Goal: Transaction & Acquisition: Purchase product/service

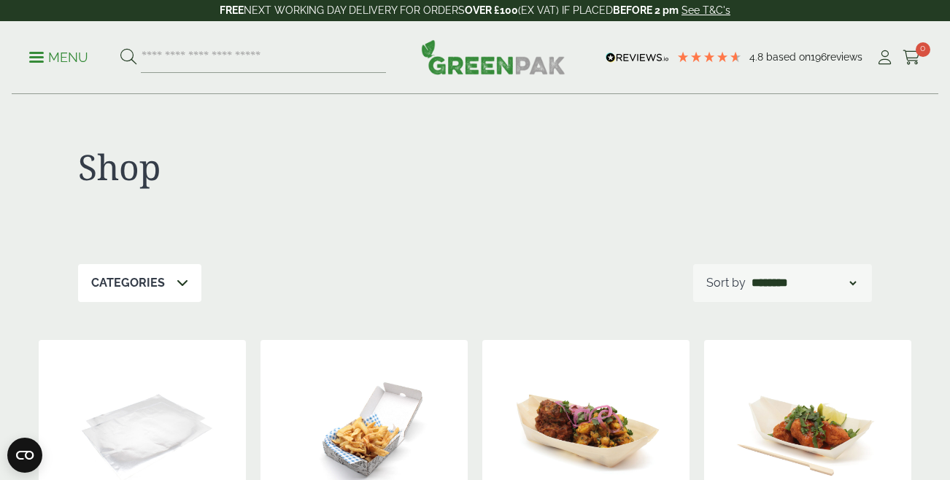
click at [58, 55] on p "Menu" at bounding box center [58, 58] width 59 height 18
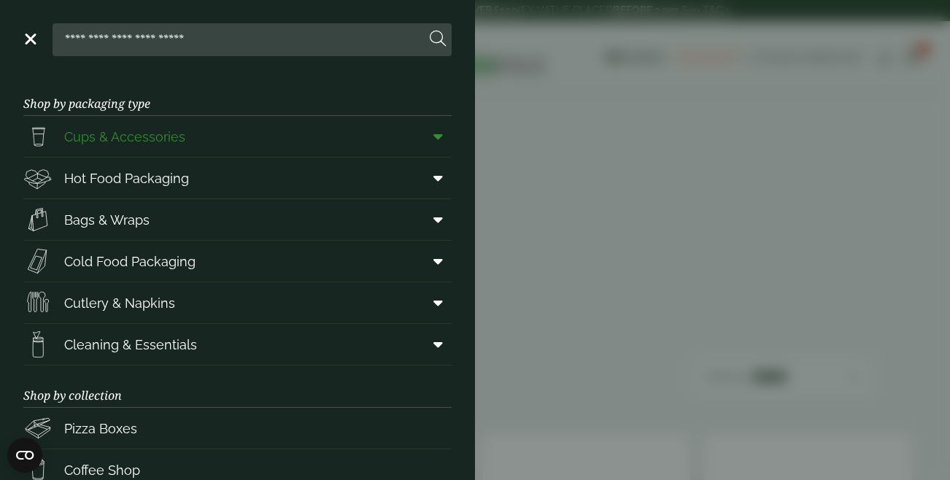
click at [442, 136] on icon at bounding box center [437, 136] width 9 height 15
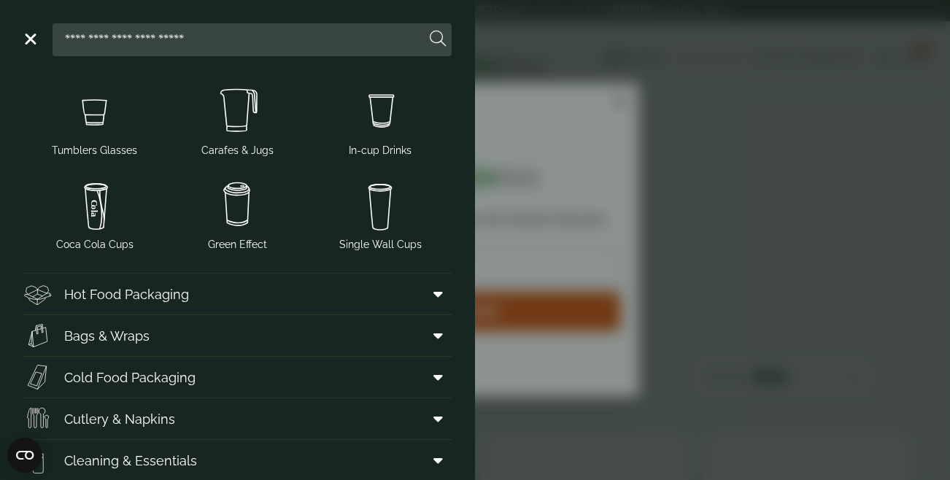
scroll to position [276, 0]
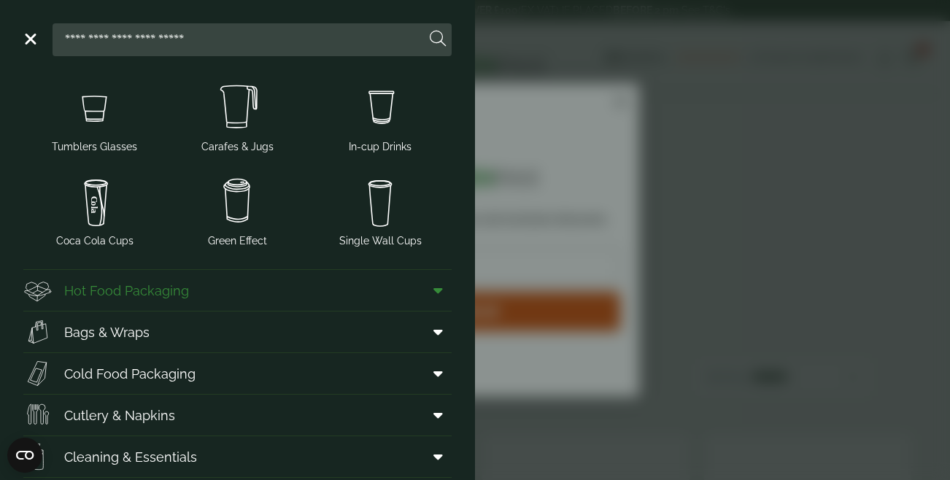
click at [435, 292] on icon at bounding box center [437, 290] width 9 height 15
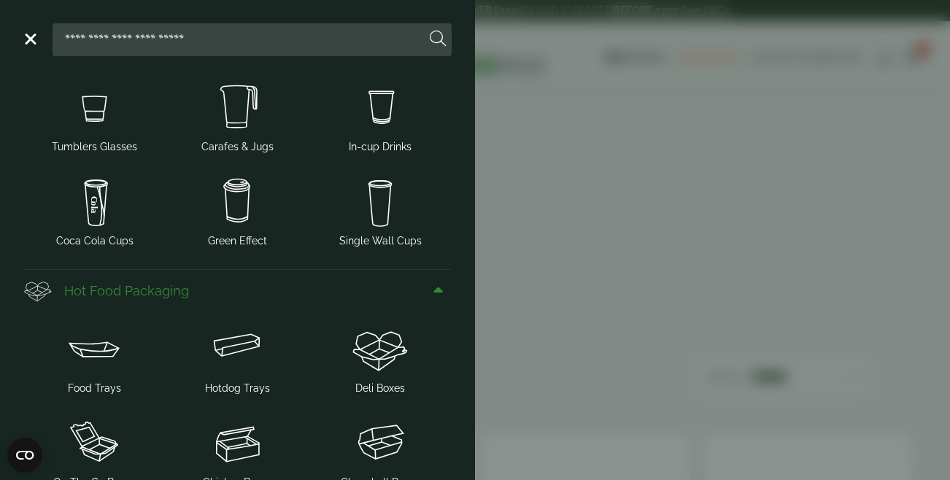
scroll to position [370, 0]
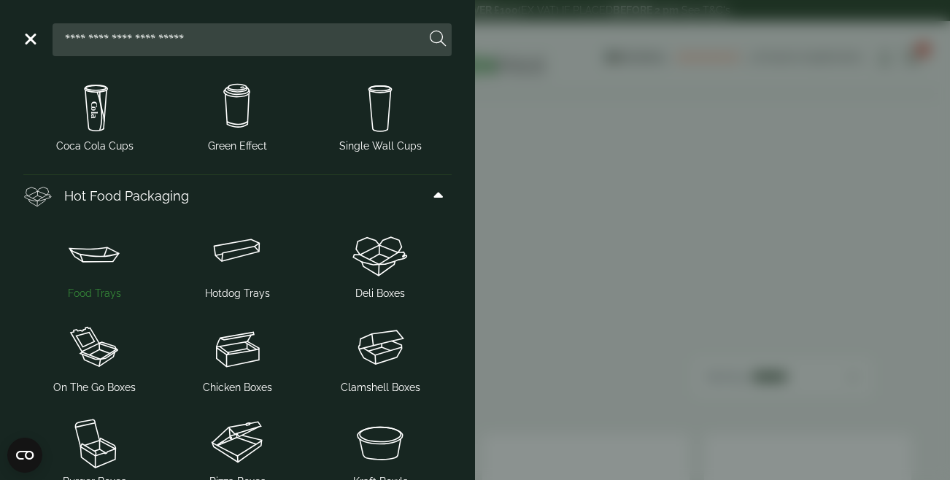
click at [79, 265] on img at bounding box center [94, 254] width 131 height 58
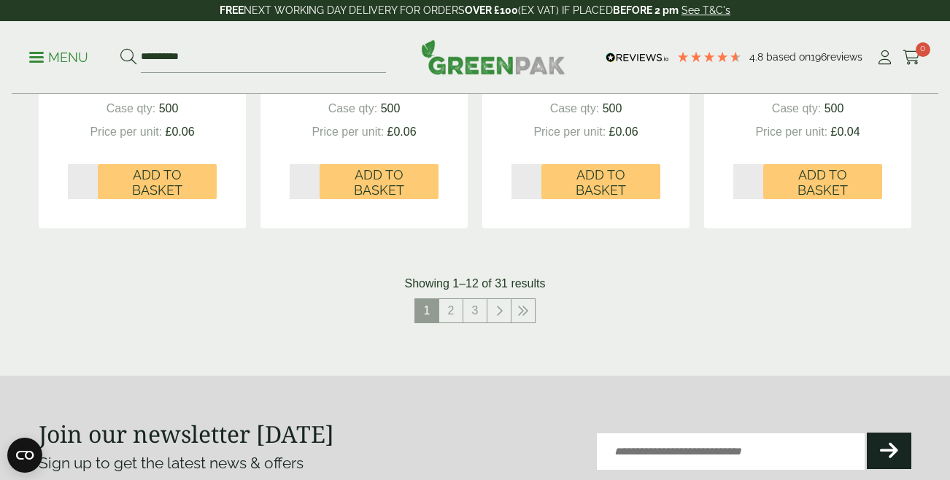
scroll to position [1649, 0]
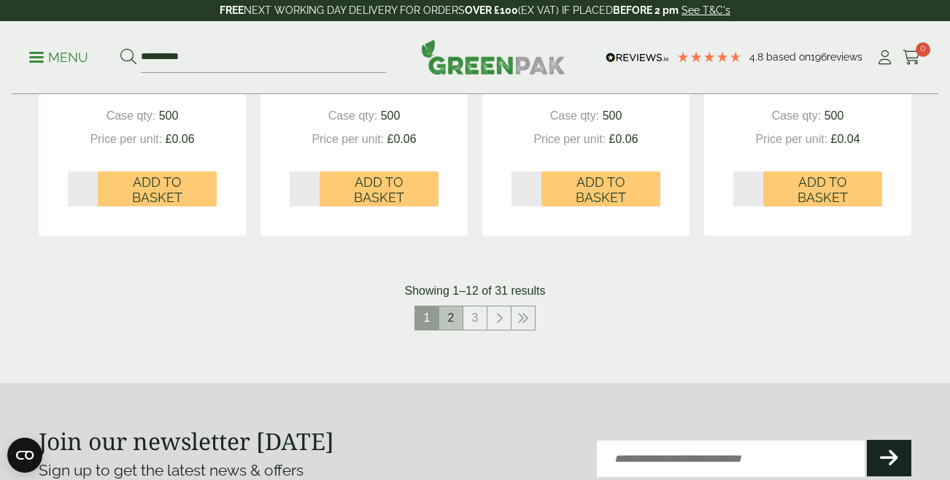
click at [446, 316] on link "2" at bounding box center [450, 317] width 23 height 23
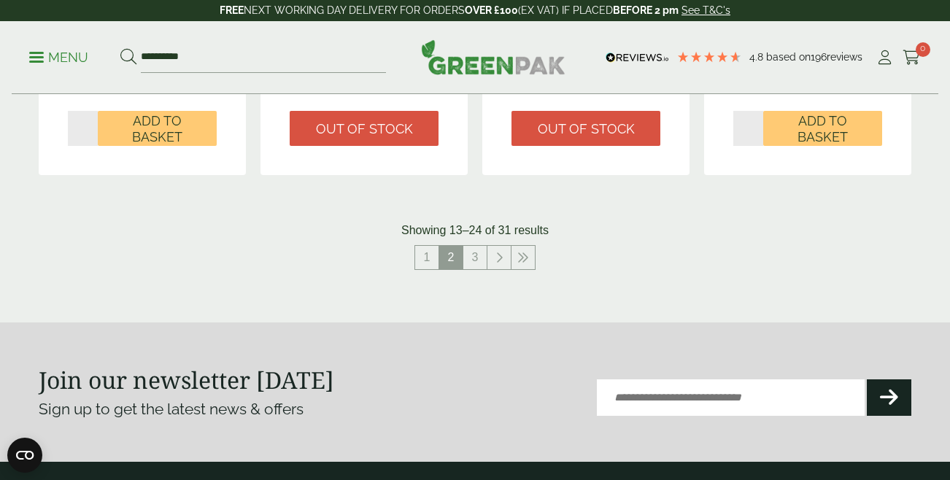
scroll to position [1723, 0]
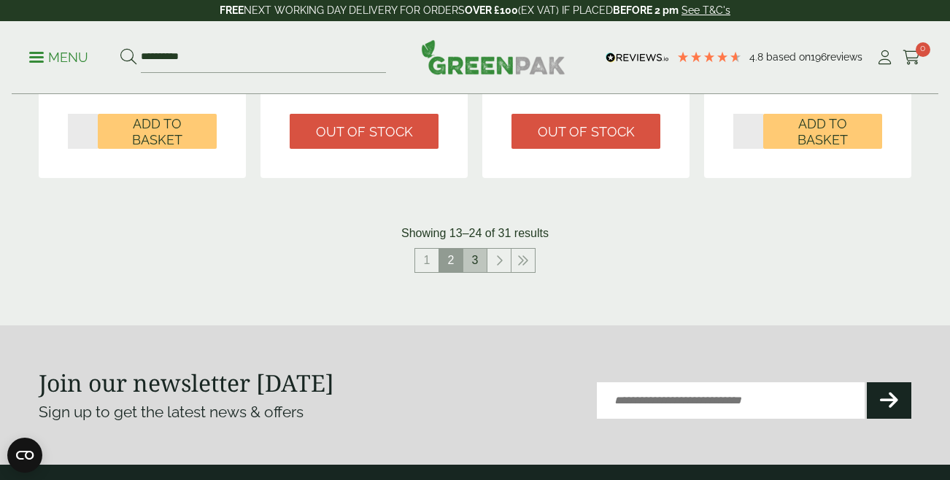
click at [475, 260] on link "3" at bounding box center [474, 260] width 23 height 23
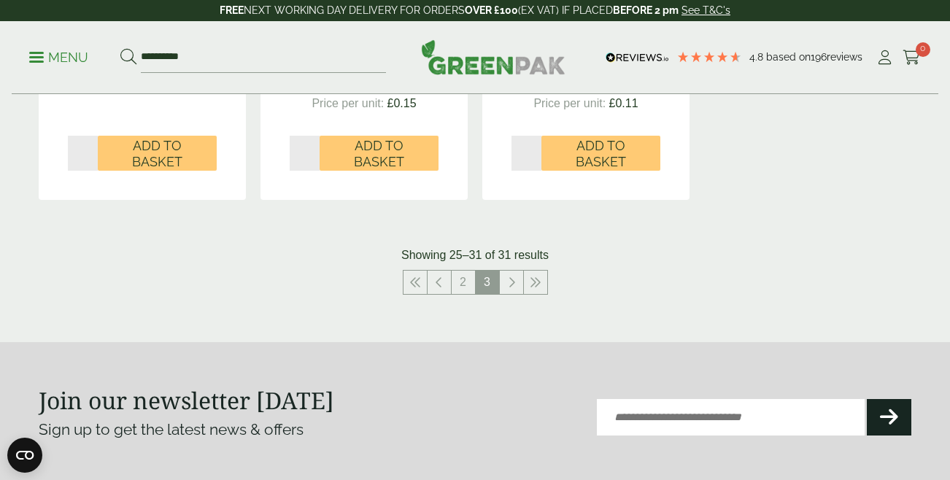
scroll to position [1125, 0]
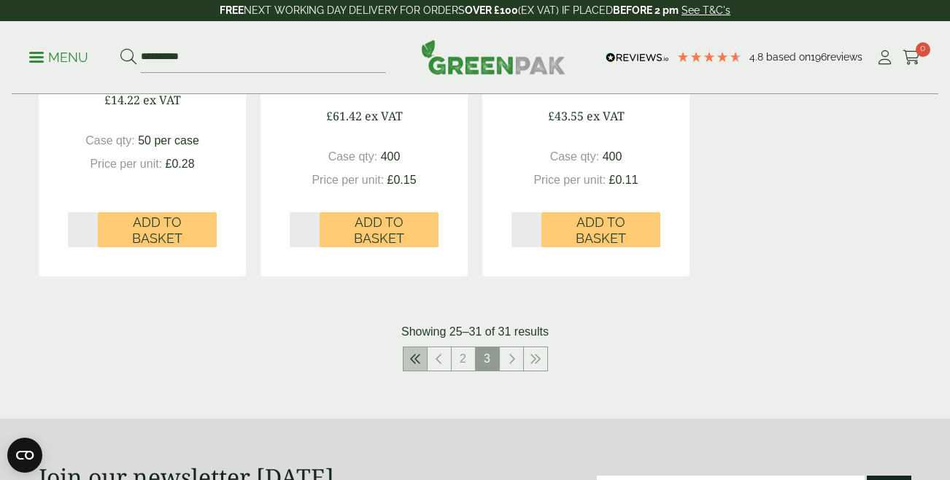
click at [414, 360] on icon at bounding box center [415, 359] width 12 height 12
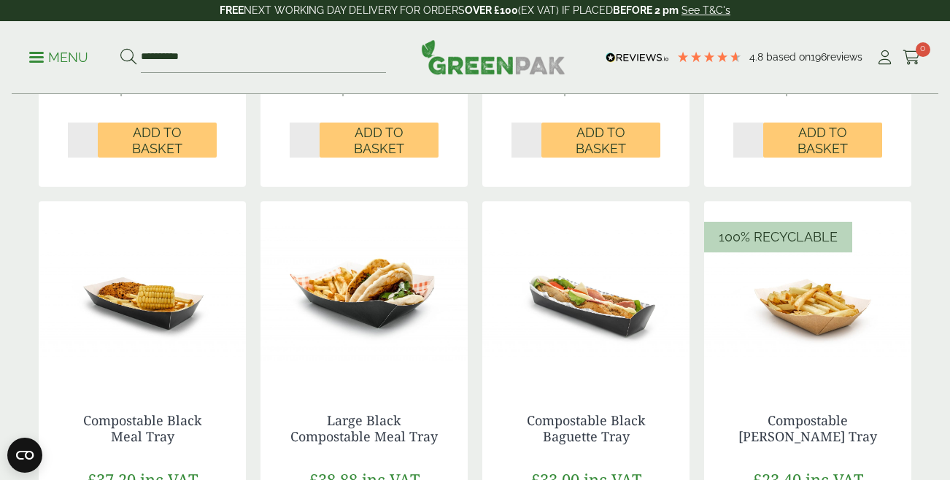
scroll to position [1219, 0]
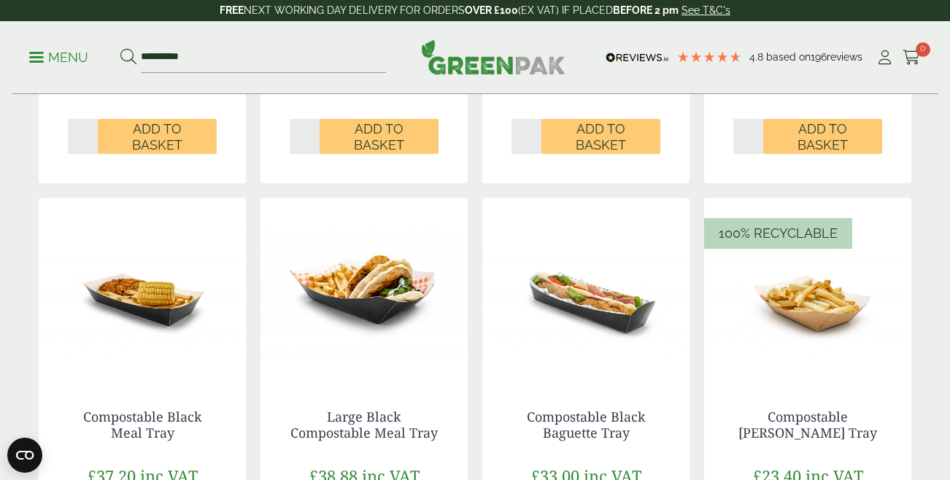
click at [842, 290] on img at bounding box center [807, 289] width 207 height 182
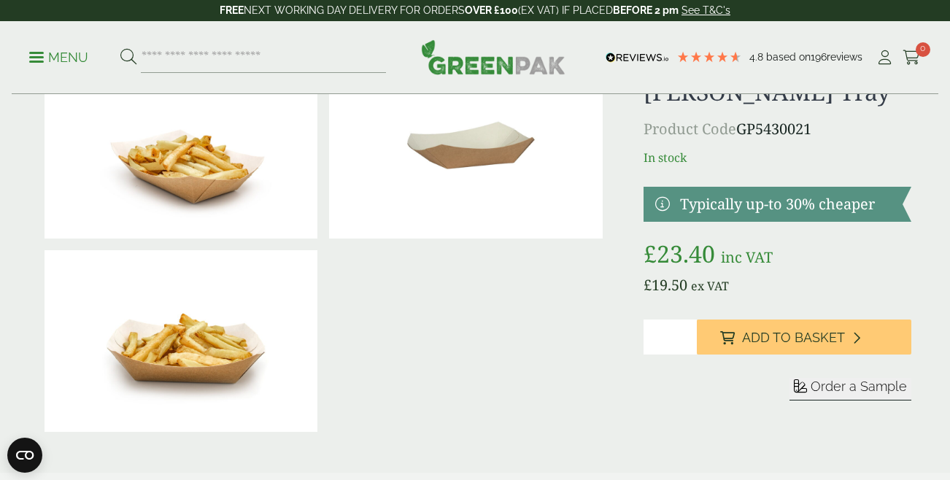
scroll to position [93, 0]
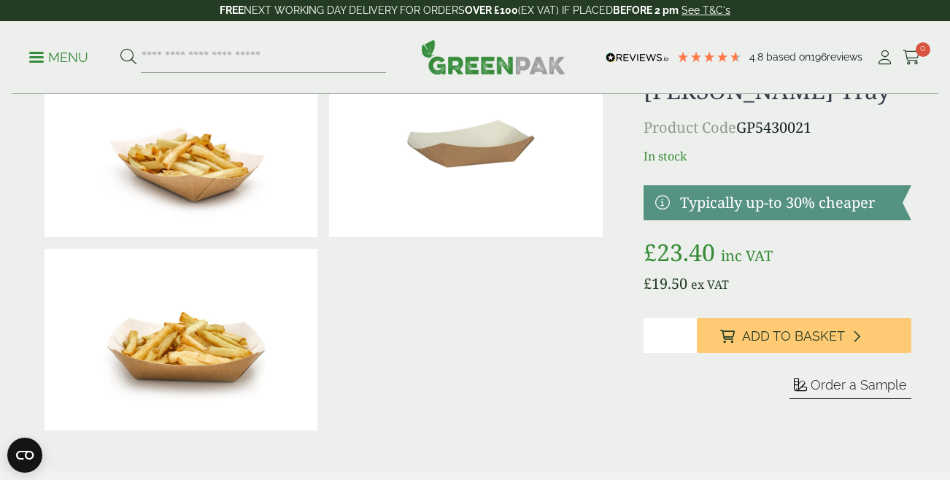
click at [870, 385] on span "Order a Sample" at bounding box center [858, 384] width 96 height 15
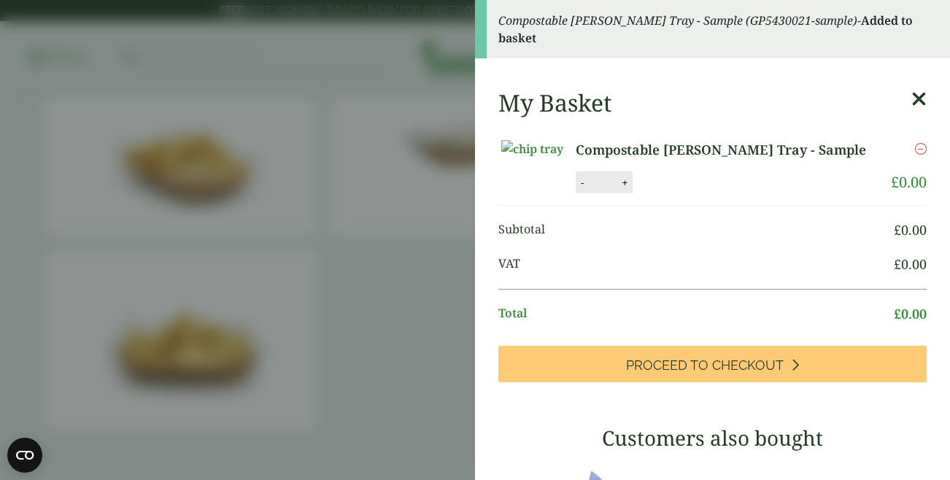
click at [400, 229] on aside "Compostable Kraft Chip Tray - Sample (GP5430021-sample) - Added to basket My Ba…" at bounding box center [475, 240] width 950 height 480
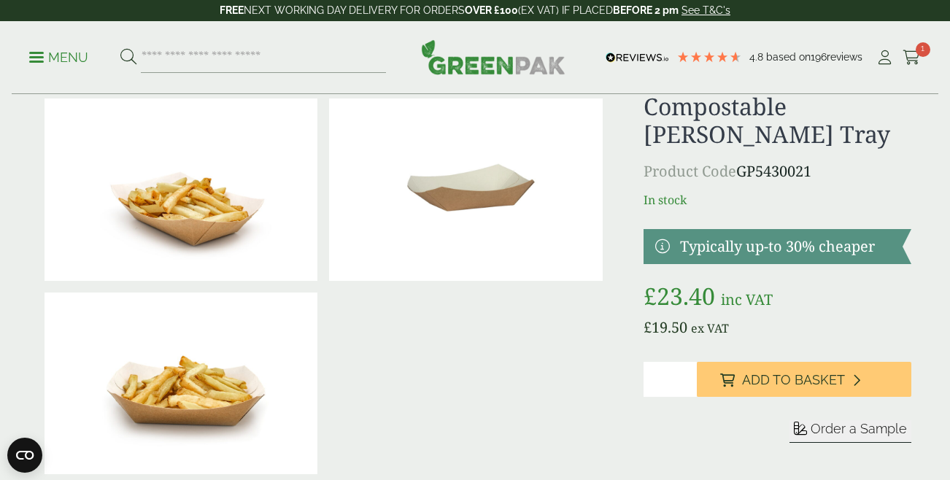
scroll to position [0, 0]
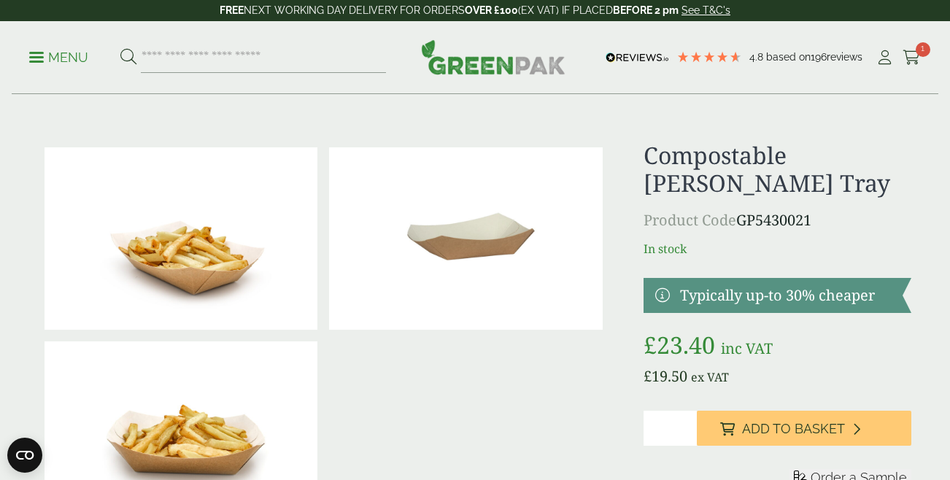
click at [63, 55] on p "Menu" at bounding box center [58, 58] width 59 height 18
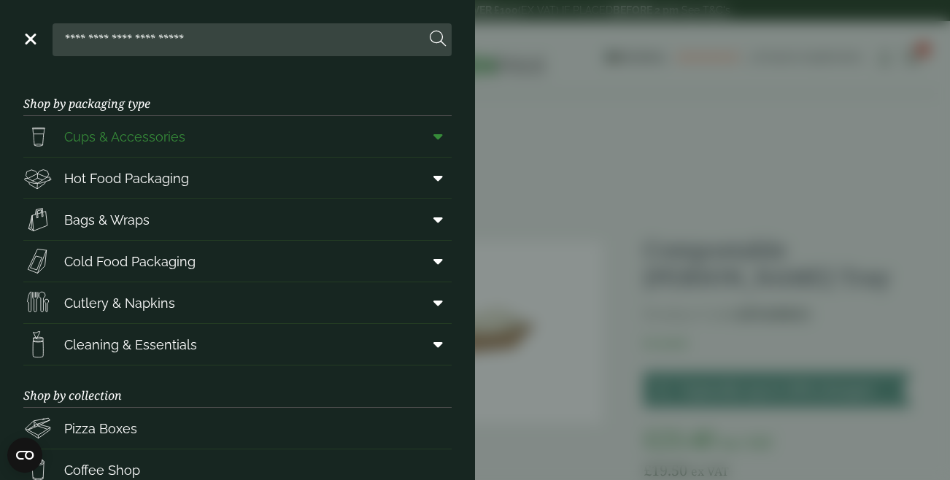
click at [436, 144] on span at bounding box center [435, 137] width 33 height 28
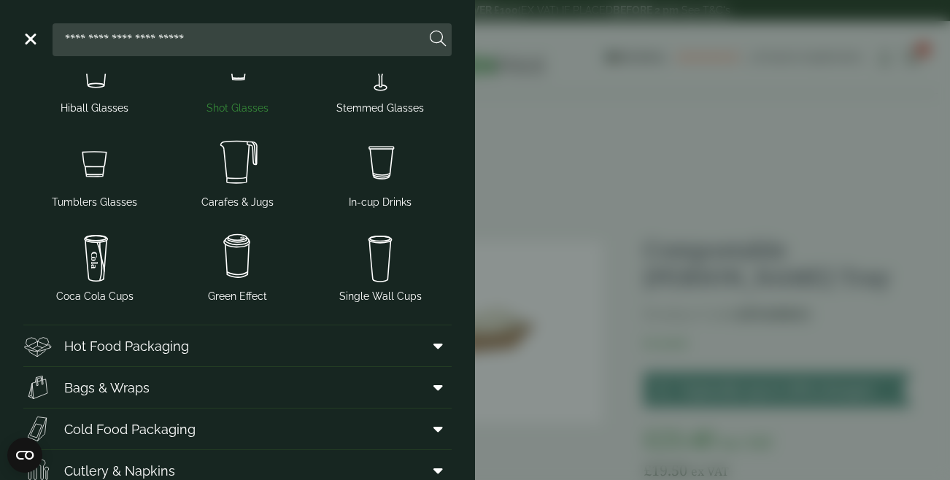
scroll to position [236, 0]
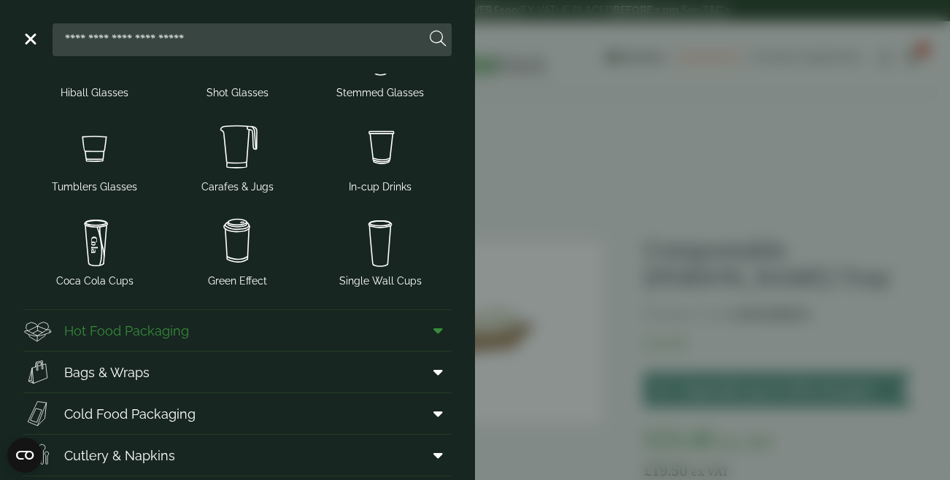
click at [429, 330] on span at bounding box center [435, 331] width 33 height 28
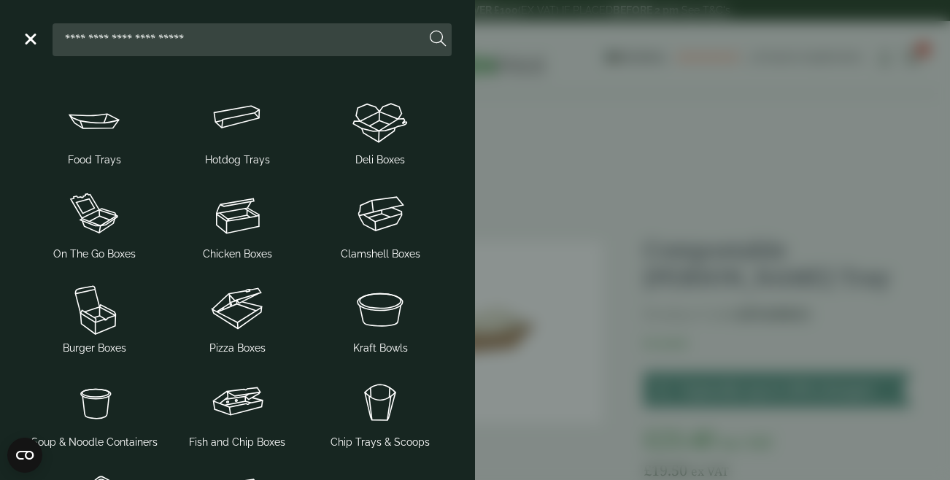
scroll to position [512, 0]
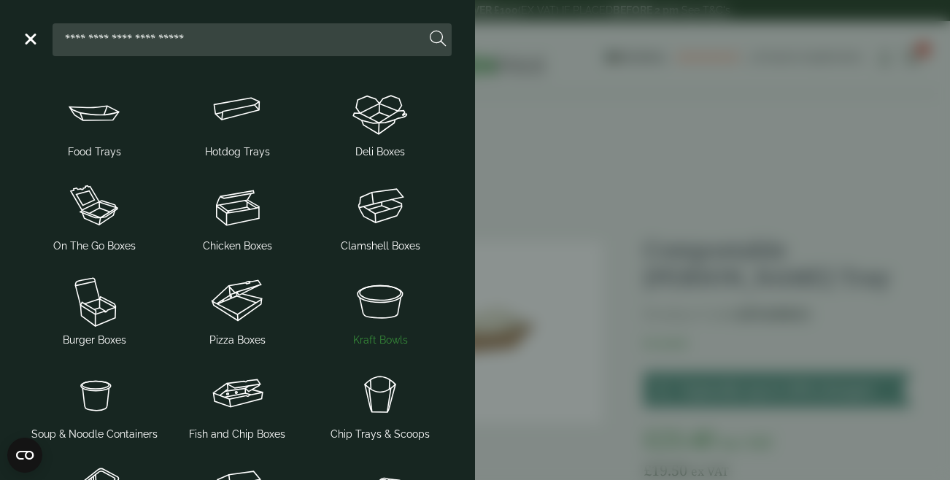
click at [376, 319] on img at bounding box center [379, 300] width 131 height 58
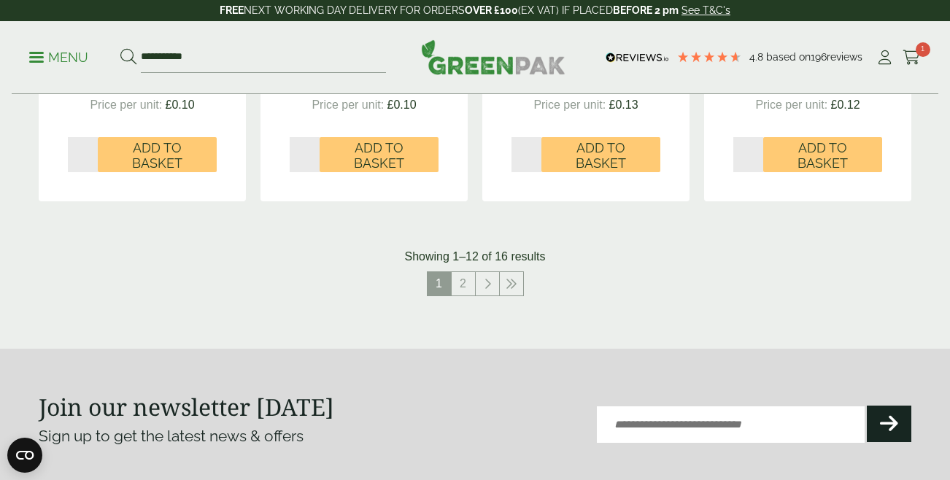
scroll to position [1637, 0]
click at [465, 287] on link "2" at bounding box center [462, 282] width 23 height 23
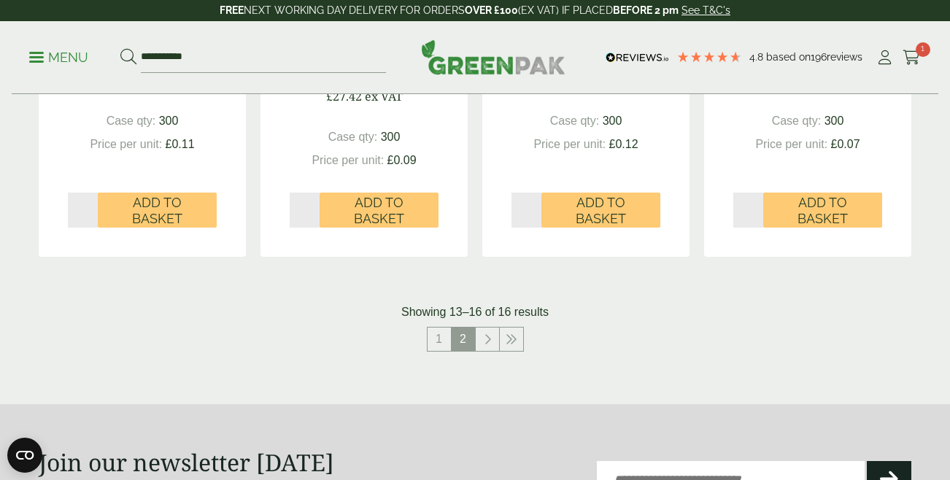
scroll to position [616, 0]
click at [438, 336] on link "1" at bounding box center [438, 338] width 23 height 23
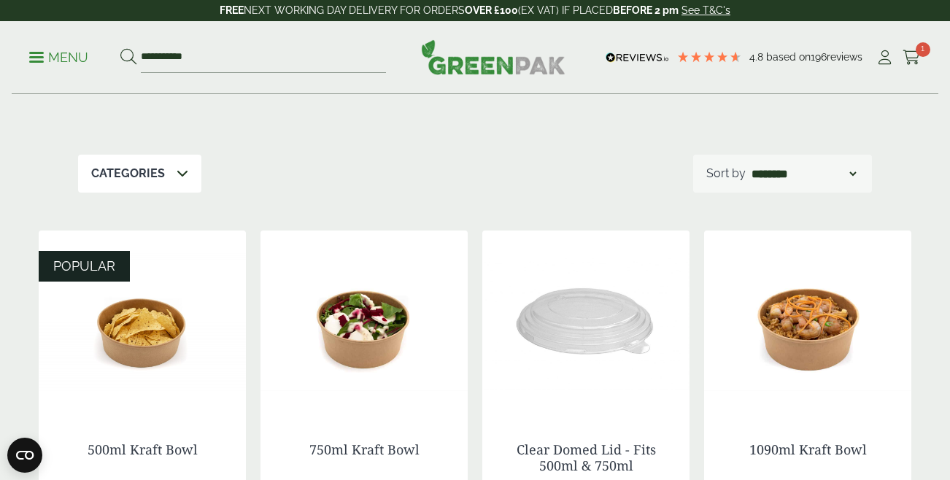
scroll to position [143, 0]
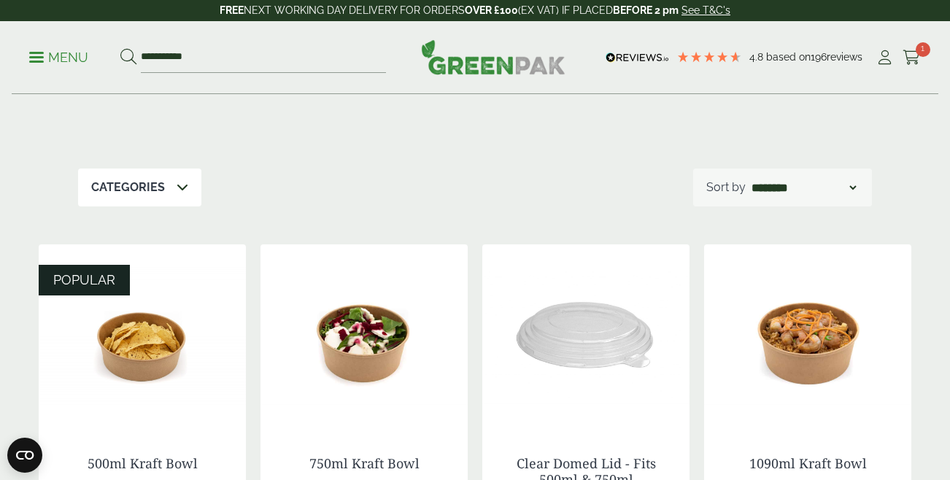
click at [51, 47] on ul "**********" at bounding box center [207, 57] width 357 height 31
click at [51, 65] on p "Menu" at bounding box center [58, 58] width 59 height 18
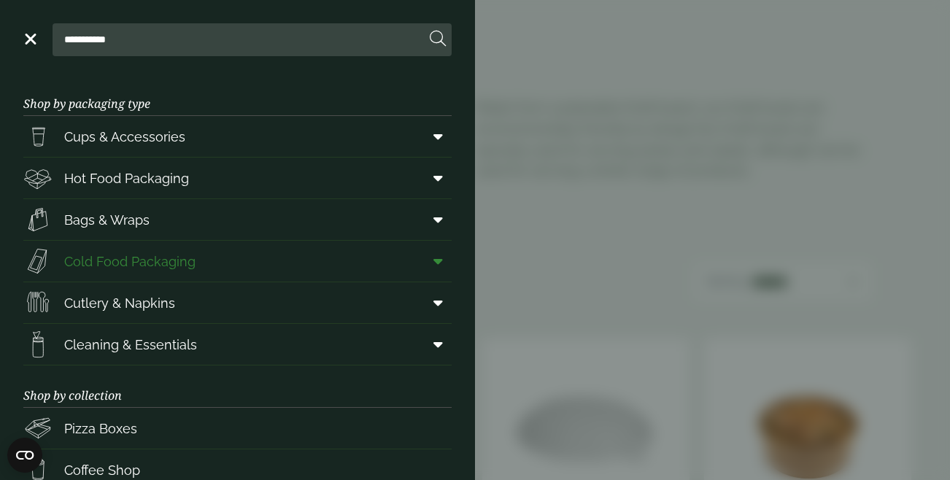
click at [427, 258] on span at bounding box center [435, 261] width 33 height 28
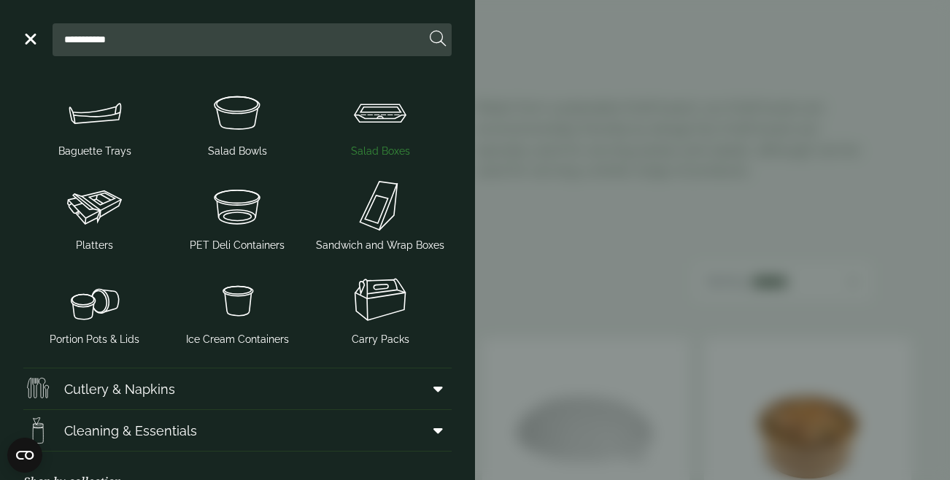
scroll to position [211, 0]
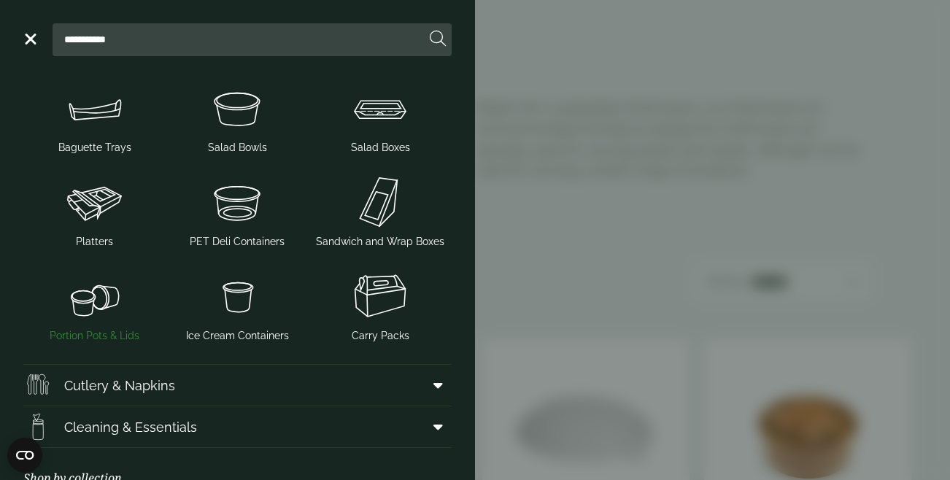
click at [73, 314] on img at bounding box center [94, 296] width 131 height 58
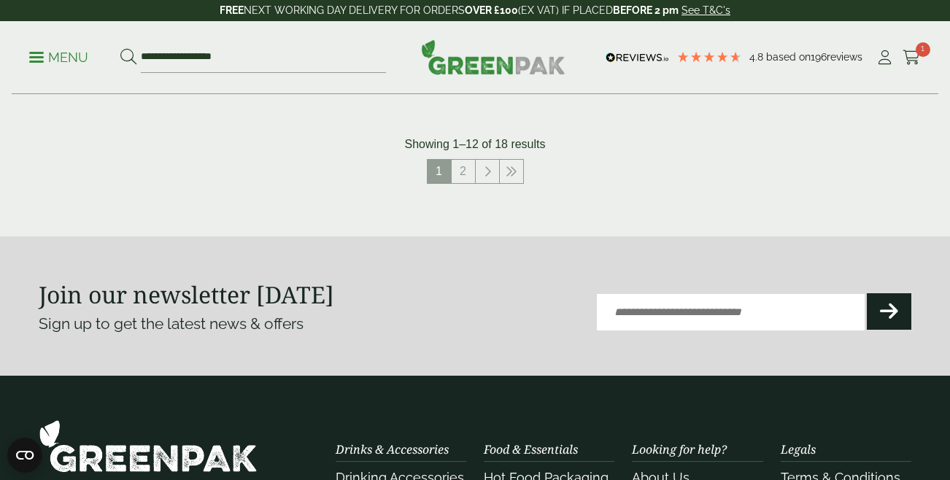
scroll to position [1766, 0]
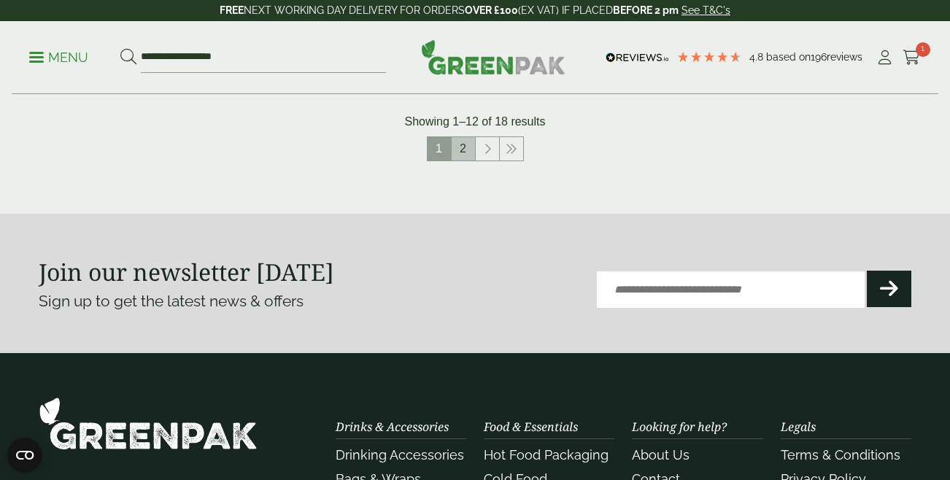
click at [458, 150] on link "2" at bounding box center [462, 148] width 23 height 23
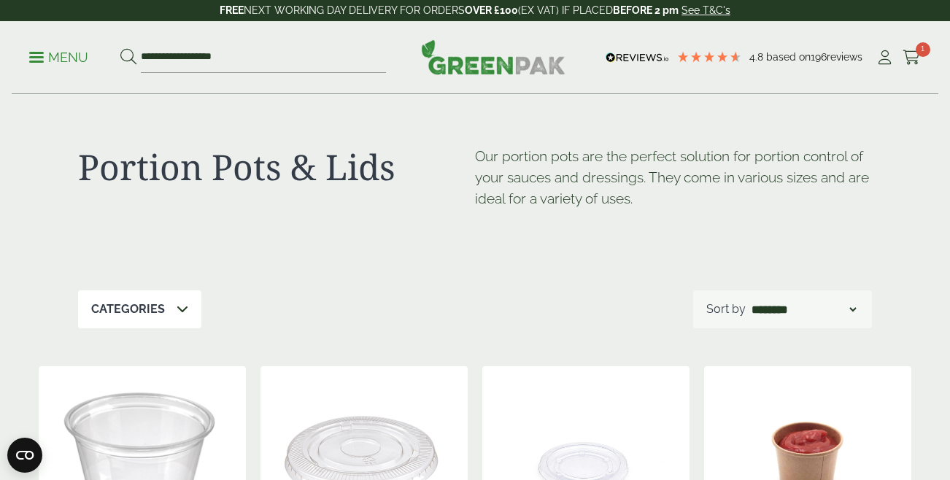
click at [69, 61] on p "Menu" at bounding box center [58, 58] width 59 height 18
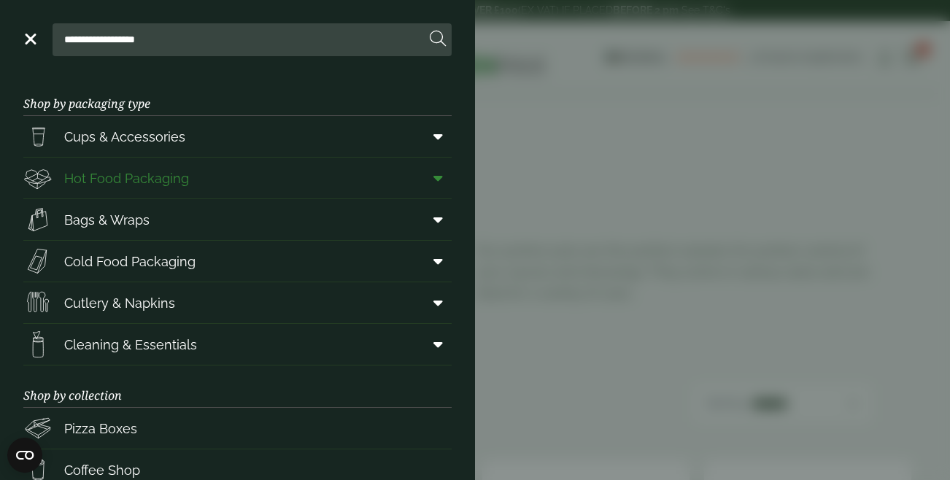
click at [449, 176] on span at bounding box center [435, 178] width 33 height 28
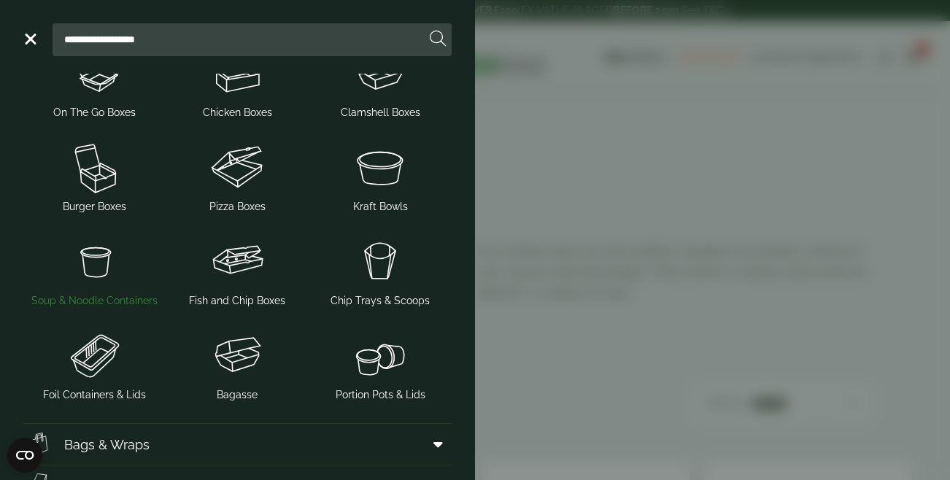
scroll to position [258, 0]
click at [96, 277] on img at bounding box center [94, 260] width 131 height 58
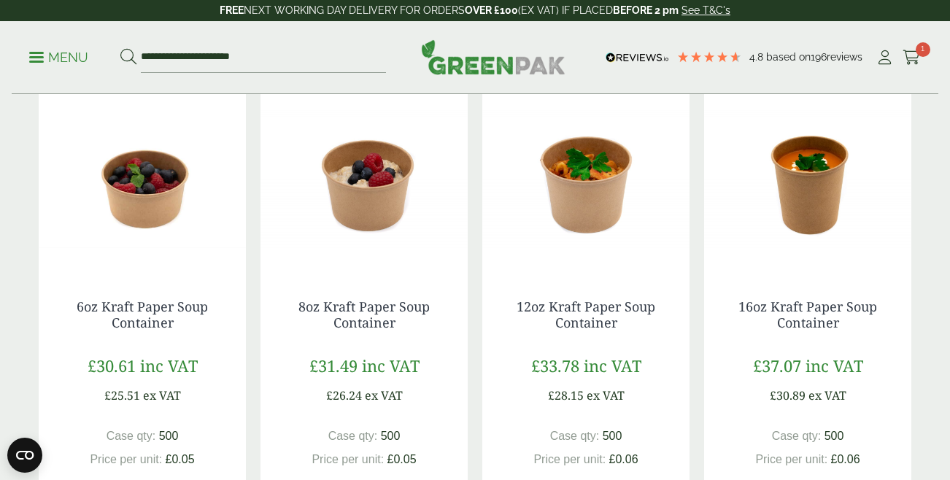
scroll to position [395, 0]
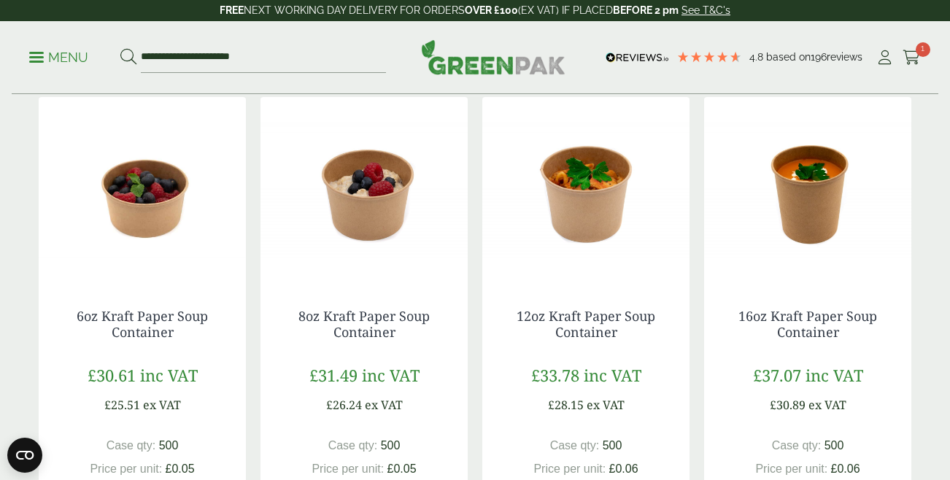
click at [581, 198] on img at bounding box center [585, 188] width 207 height 182
click at [360, 190] on img at bounding box center [363, 188] width 207 height 182
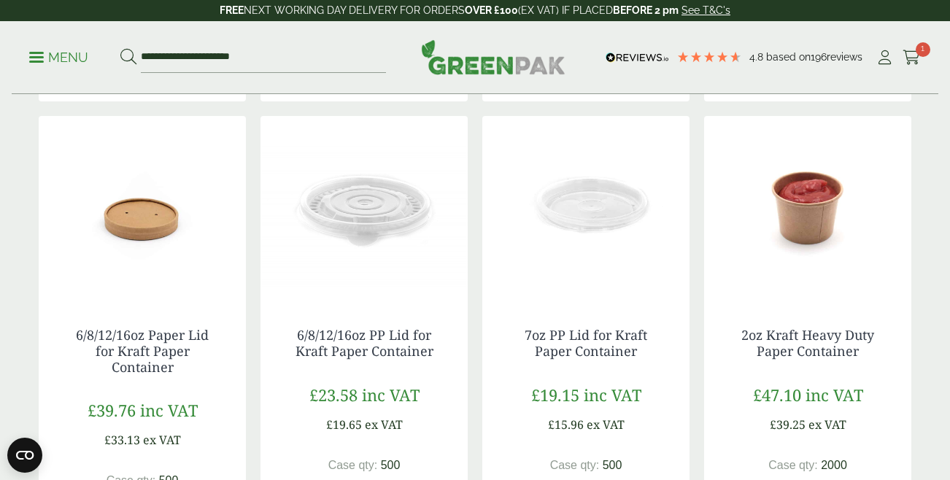
scroll to position [849, 0]
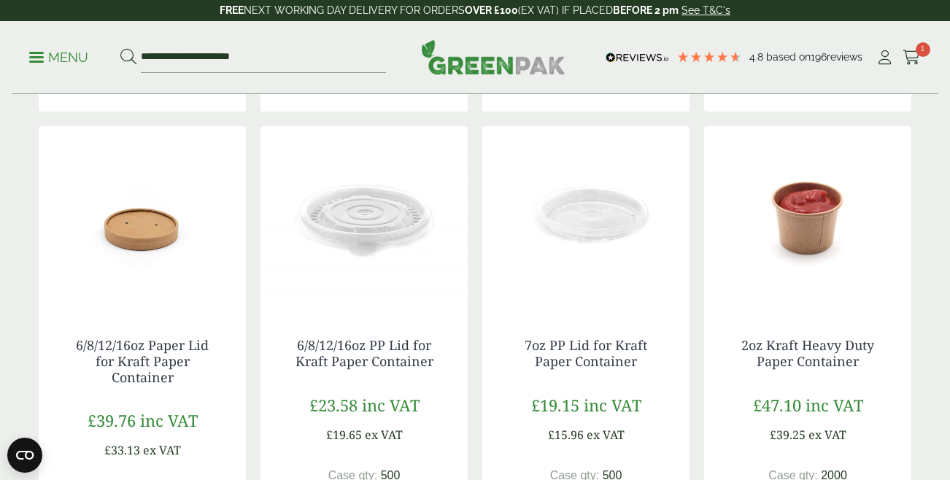
click at [125, 232] on img at bounding box center [142, 217] width 207 height 182
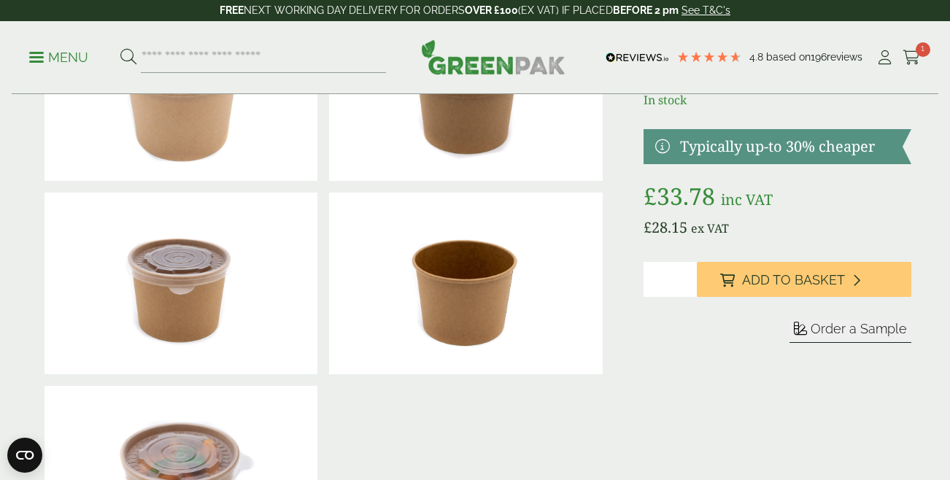
scroll to position [150, 0]
click at [837, 330] on span "Order a Sample" at bounding box center [858, 327] width 96 height 15
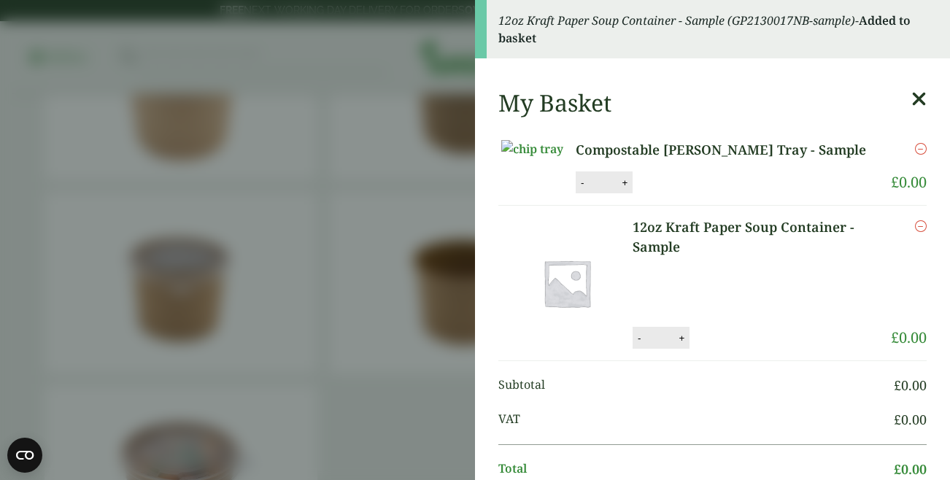
click at [404, 212] on aside "12oz Kraft Paper Soup Container - Sample (GP2130017NB-sample) - Added to basket…" at bounding box center [475, 240] width 950 height 480
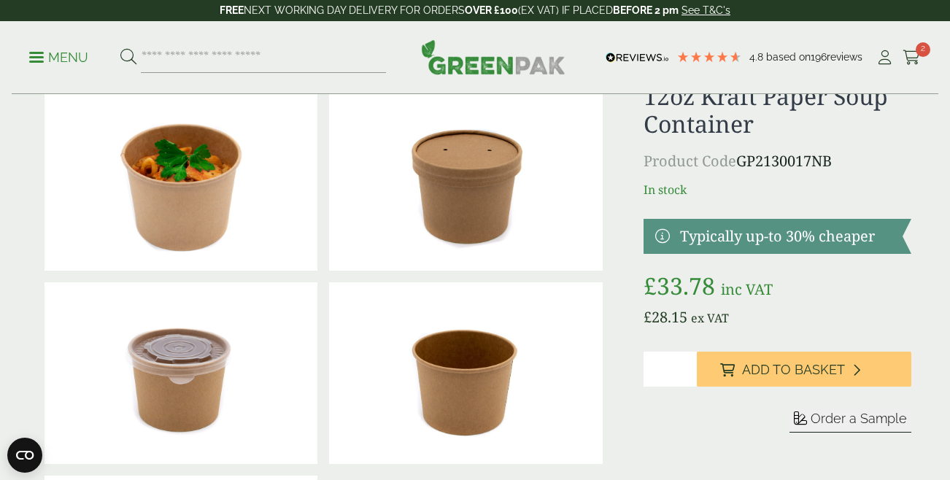
scroll to position [0, 0]
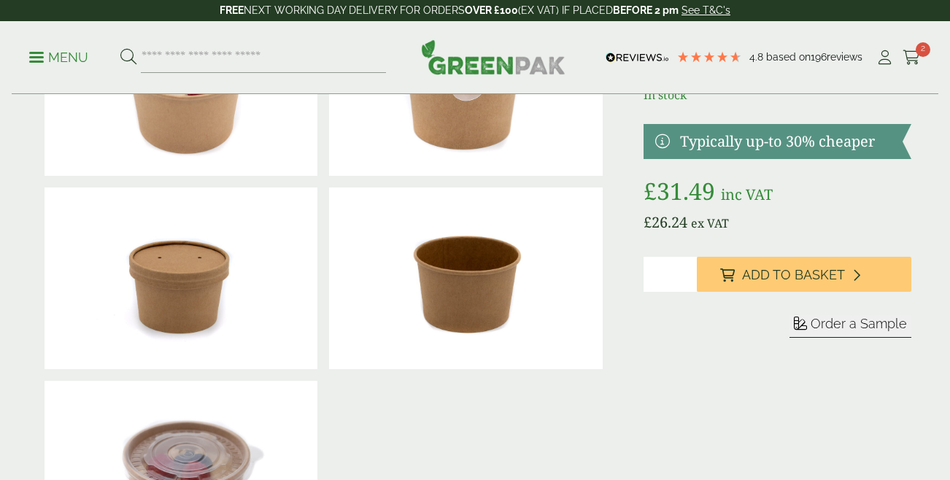
click at [832, 326] on span "Order a Sample" at bounding box center [858, 323] width 96 height 15
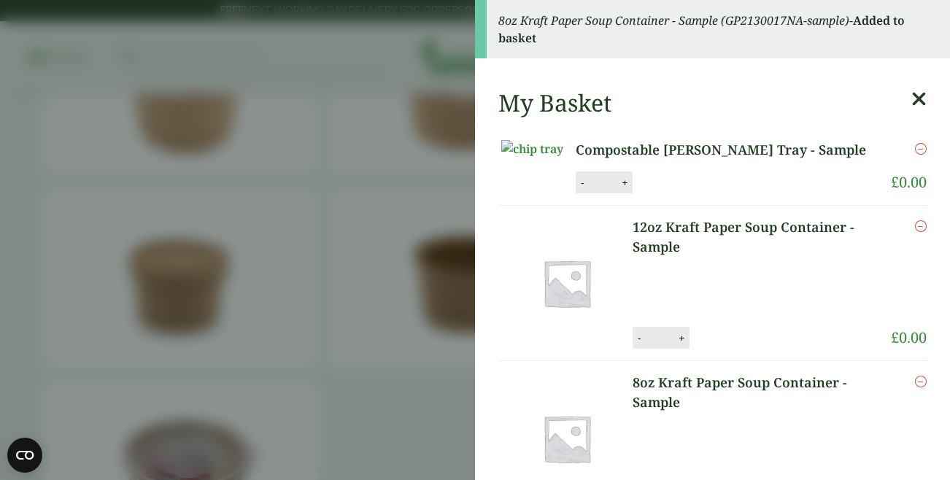
click at [392, 165] on aside "8oz Kraft Paper Soup Container - Sample (GP2130017NA-sample) - Added to basket …" at bounding box center [475, 240] width 950 height 480
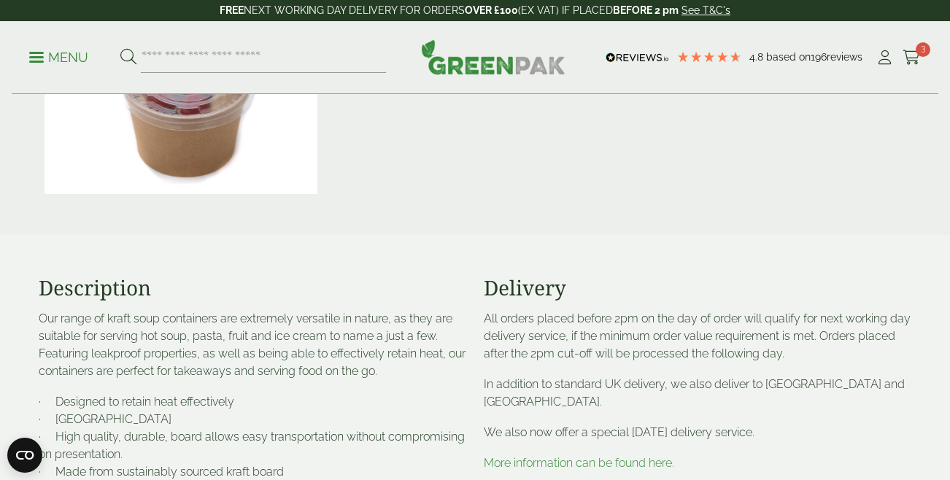
scroll to position [493, 0]
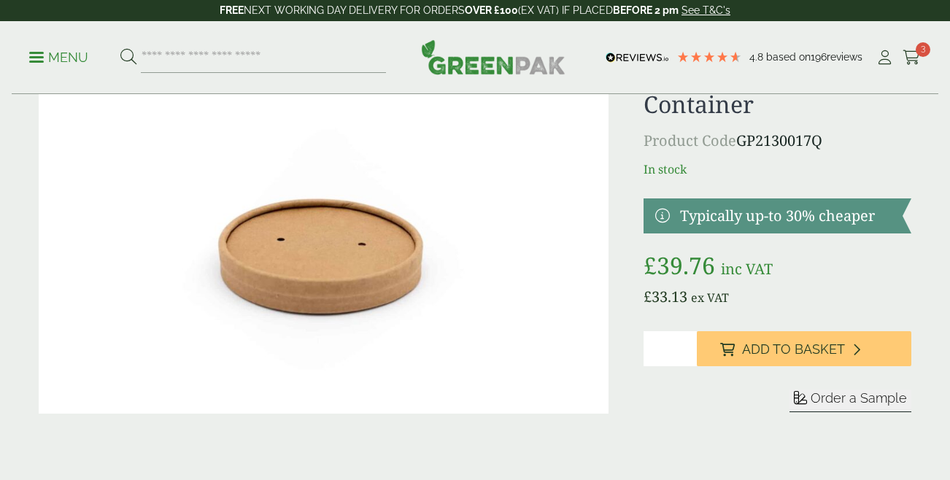
click at [836, 395] on span "Order a Sample" at bounding box center [858, 397] width 96 height 15
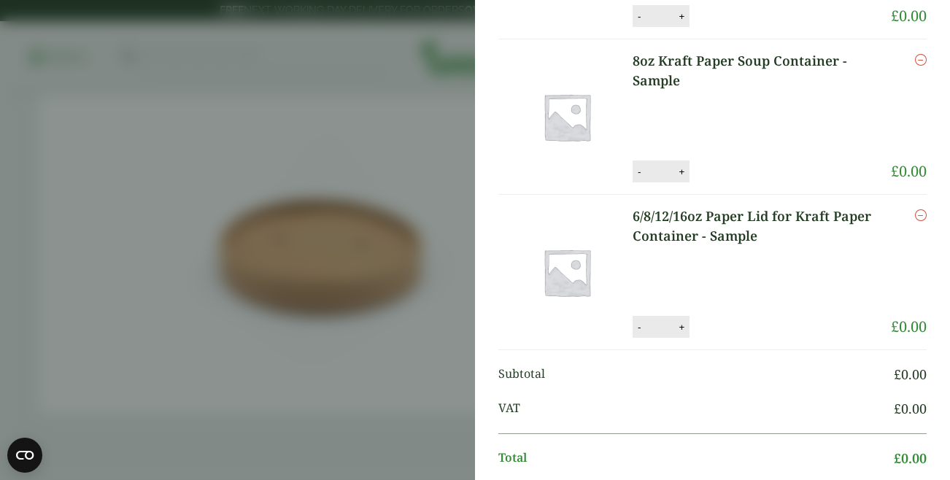
scroll to position [323, 0]
click at [680, 332] on button "+" at bounding box center [681, 325] width 15 height 12
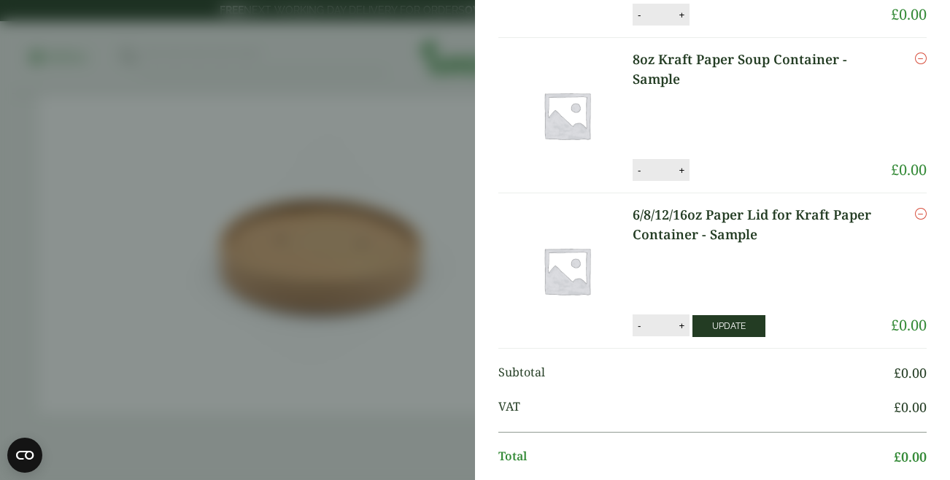
click at [753, 337] on button "Update" at bounding box center [728, 326] width 73 height 22
type input "*"
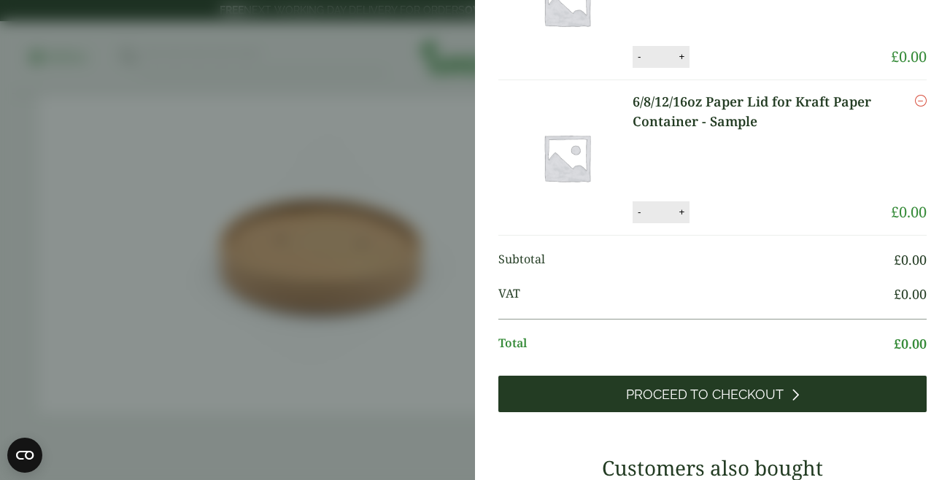
scroll to position [371, 0]
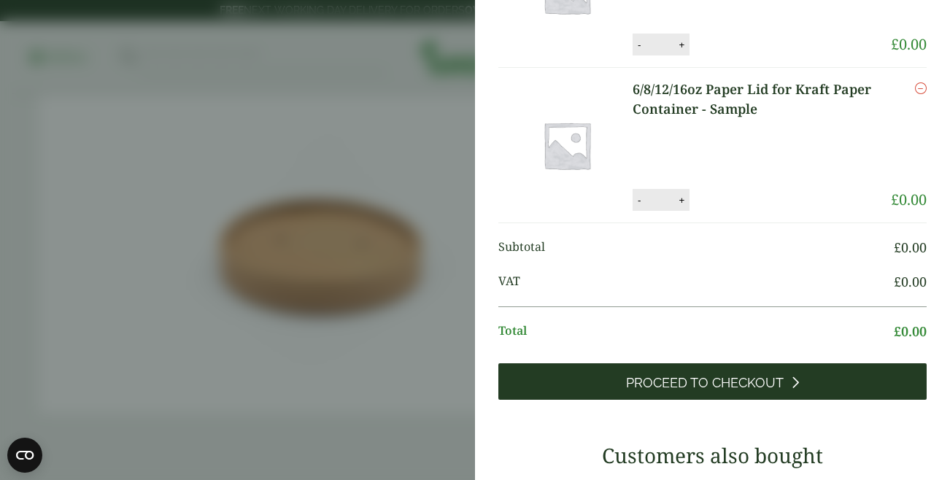
click at [740, 391] on span "Proceed to Checkout" at bounding box center [705, 383] width 158 height 16
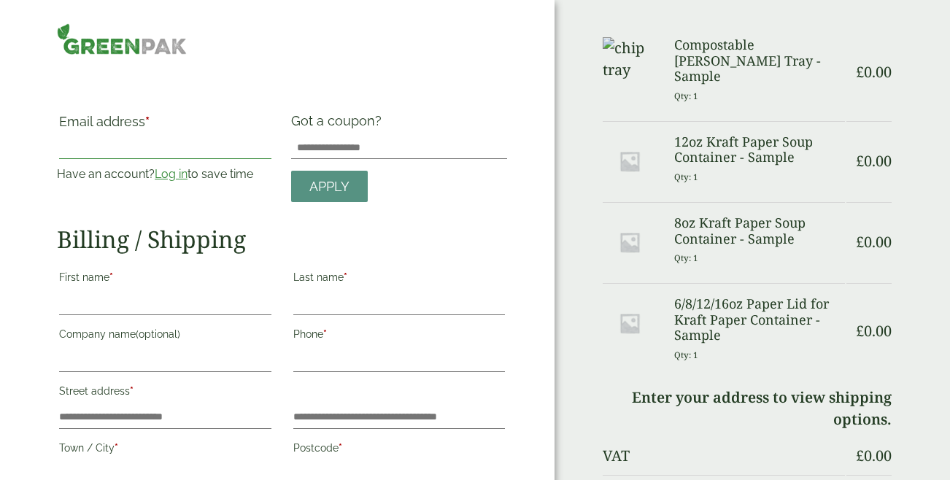
click at [104, 141] on input "Email address *" at bounding box center [165, 147] width 212 height 23
type input "**********"
click at [121, 314] on input "First name *" at bounding box center [165, 303] width 212 height 23
type input "***"
type input "****"
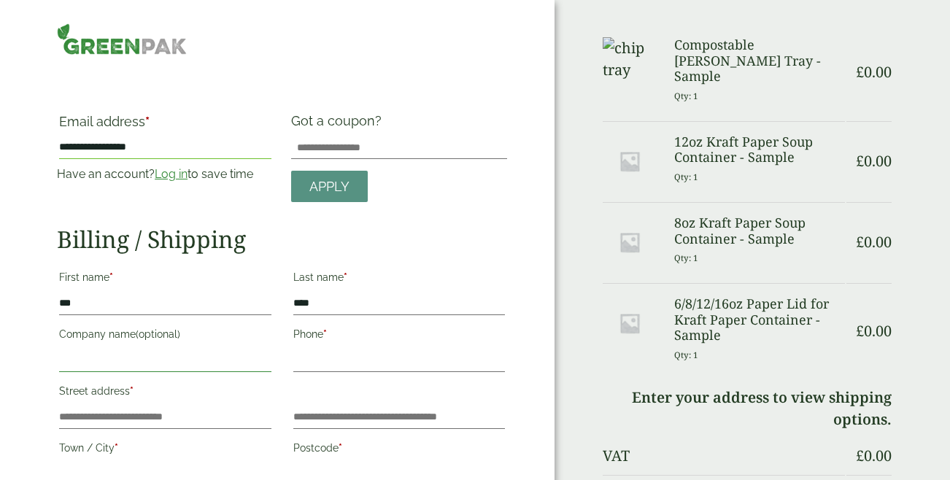
type input "***"
type input "**********"
type input "********"
type input "**********"
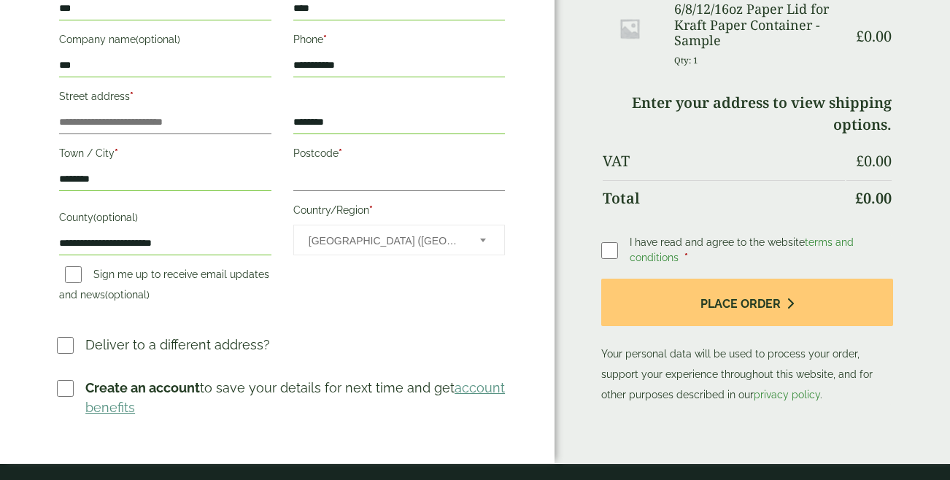
scroll to position [223, 0]
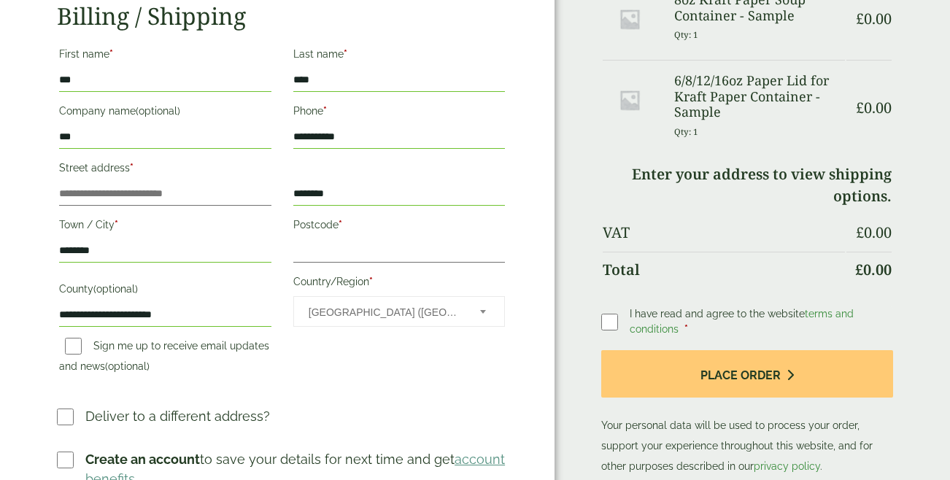
click at [106, 144] on input "***" at bounding box center [165, 136] width 212 height 23
type input "*"
type input "**********"
click at [97, 191] on input "Street address *" at bounding box center [165, 193] width 212 height 23
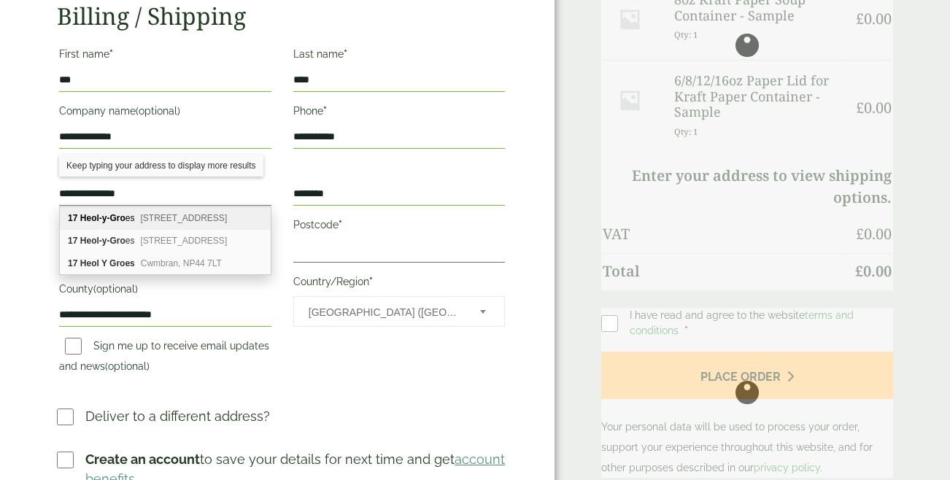
click at [121, 215] on b "Heol-y-Gro" at bounding box center [102, 218] width 45 height 10
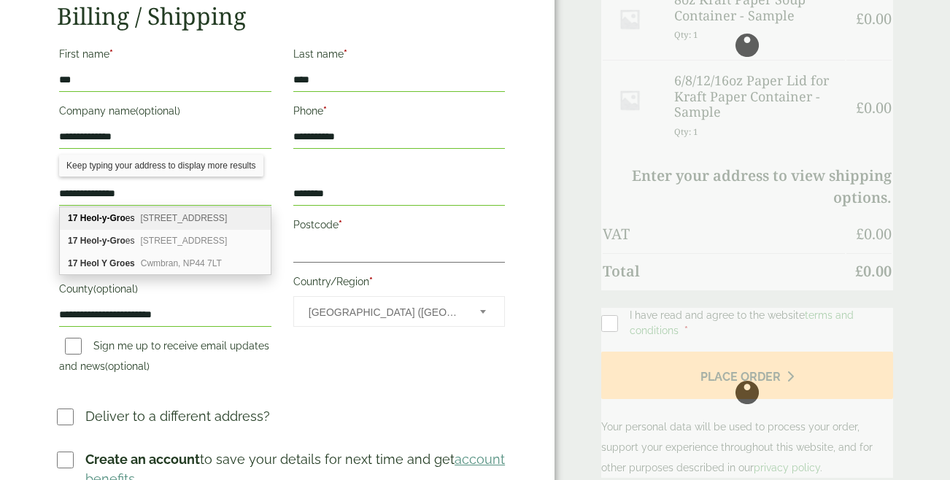
type input "**********"
type input "********"
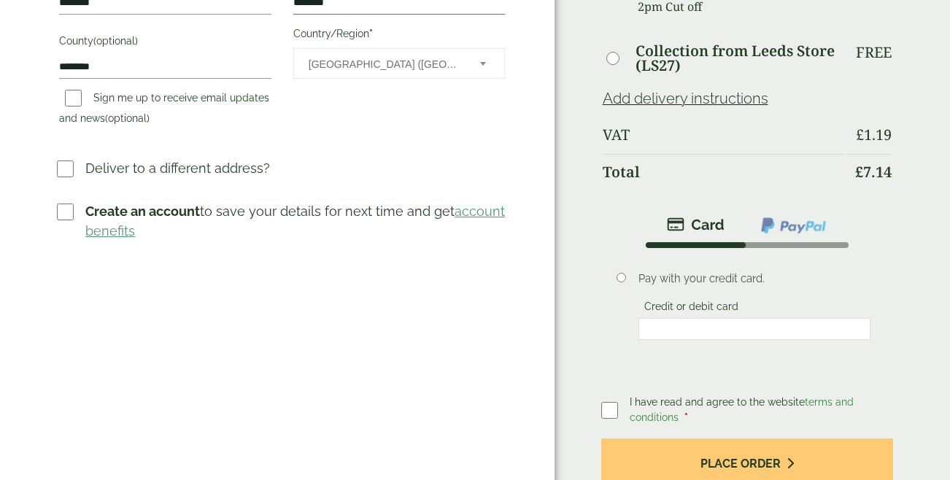
scroll to position [470, 0]
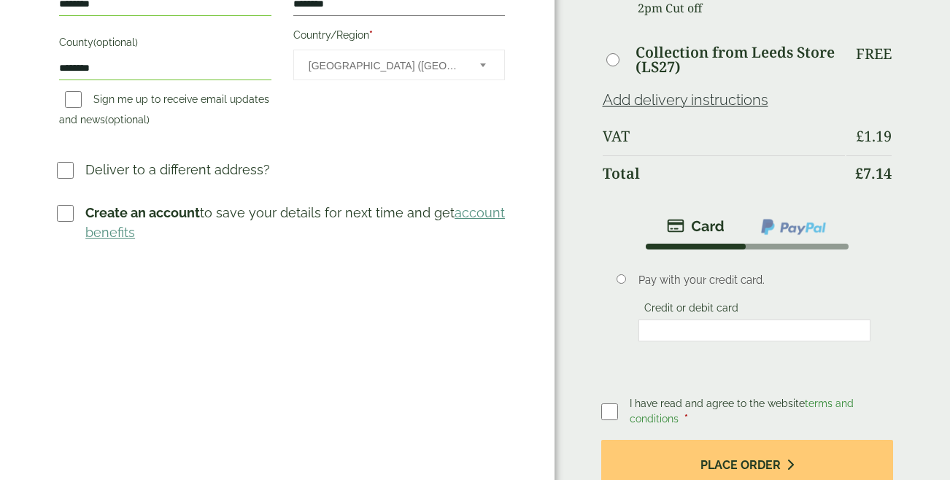
click at [801, 217] on img at bounding box center [793, 226] width 68 height 19
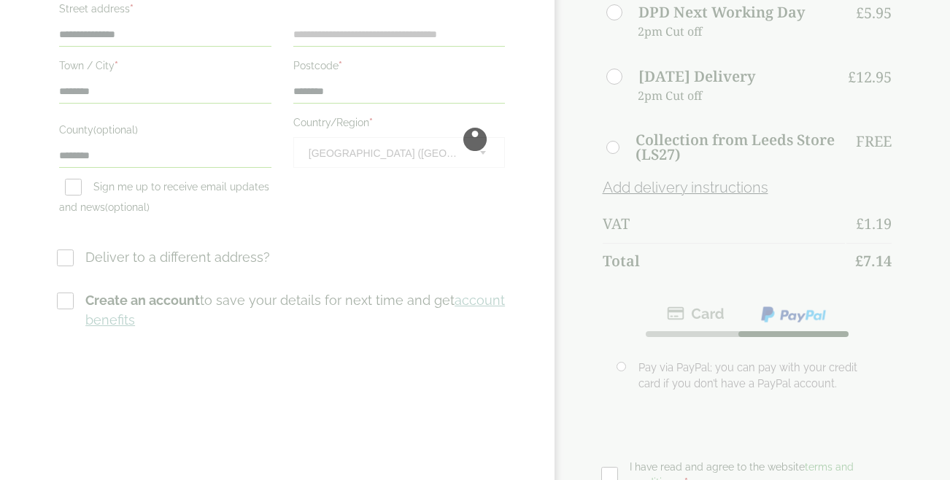
scroll to position [449, 0]
